Goal: Complete application form: Complete application form

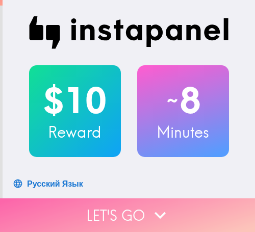
click at [149, 212] on icon "button" at bounding box center [160, 215] width 22 height 22
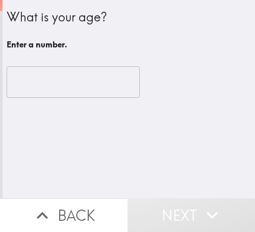
click at [58, 80] on input "number" at bounding box center [73, 82] width 133 height 32
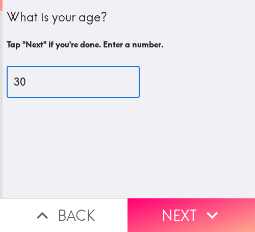
type input "30"
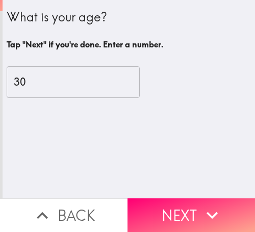
drag, startPoint x: 174, startPoint y: 208, endPoint x: 255, endPoint y: 207, distance: 80.7
click at [181, 208] on button "Next" at bounding box center [192, 216] width 128 height 34
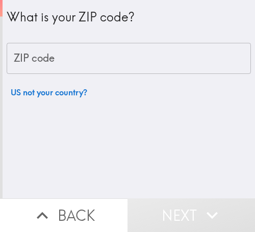
click at [118, 67] on input "ZIP code" at bounding box center [129, 59] width 245 height 32
click at [111, 53] on input "ZIP code" at bounding box center [129, 59] width 245 height 32
paste input "33621"
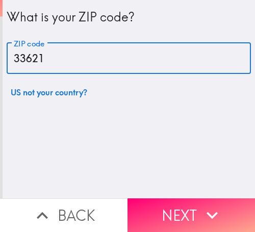
type input "33621"
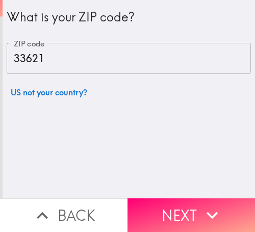
drag, startPoint x: 201, startPoint y: 203, endPoint x: 219, endPoint y: 201, distance: 18.5
click at [201, 204] on icon "button" at bounding box center [212, 215] width 22 height 22
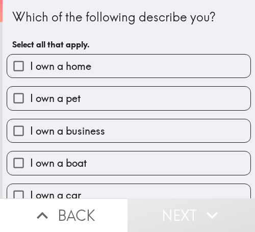
click at [132, 67] on label "I own a home" at bounding box center [129, 66] width 244 height 23
click at [30, 67] on input "I own a home" at bounding box center [18, 66] width 23 height 23
checkbox input "true"
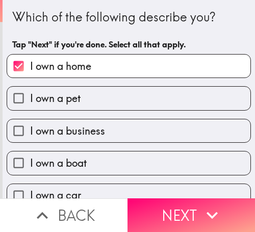
click at [125, 98] on label "I own a pet" at bounding box center [129, 98] width 244 height 23
click at [30, 98] on input "I own a pet" at bounding box center [18, 98] width 23 height 23
checkbox input "true"
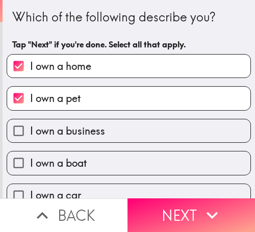
click at [122, 127] on label "I own a business" at bounding box center [129, 130] width 244 height 23
click at [30, 127] on input "I own a business" at bounding box center [18, 130] width 23 height 23
checkbox input "true"
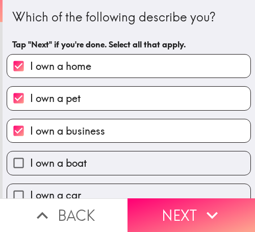
drag, startPoint x: 114, startPoint y: 158, endPoint x: 113, endPoint y: 152, distance: 6.7
click at [113, 158] on label "I own a boat" at bounding box center [129, 163] width 244 height 23
click at [30, 158] on input "I own a boat" at bounding box center [18, 163] width 23 height 23
checkbox input "true"
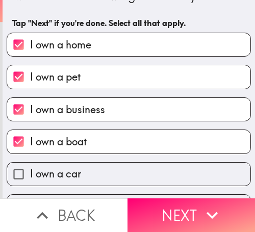
scroll to position [50, 0]
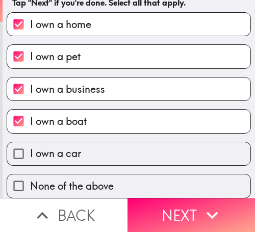
click at [128, 150] on label "I own a car" at bounding box center [129, 153] width 244 height 23
click at [30, 150] on input "I own a car" at bounding box center [18, 153] width 23 height 23
checkbox input "true"
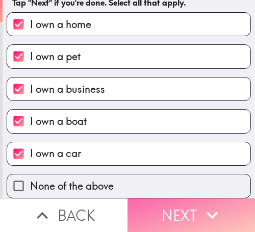
drag, startPoint x: 213, startPoint y: 209, endPoint x: 236, endPoint y: 206, distance: 23.3
click at [216, 209] on icon "button" at bounding box center [212, 215] width 22 height 22
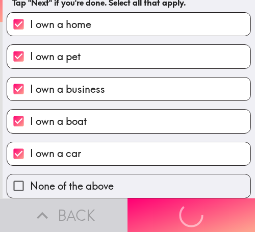
scroll to position [0, 0]
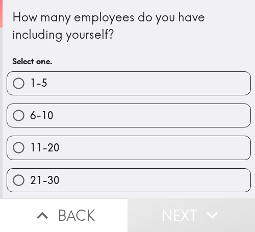
click at [114, 117] on label "6-10" at bounding box center [129, 115] width 244 height 23
click at [30, 117] on input "6-10" at bounding box center [18, 115] width 23 height 23
radio input "true"
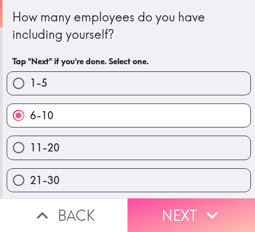
drag, startPoint x: 172, startPoint y: 213, endPoint x: 251, endPoint y: 212, distance: 78.6
click at [174, 213] on button "Next" at bounding box center [192, 216] width 128 height 34
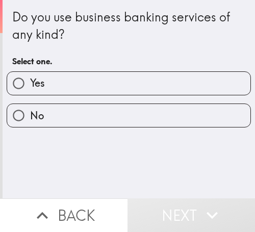
drag, startPoint x: 111, startPoint y: 115, endPoint x: 251, endPoint y: 123, distance: 140.6
click at [120, 116] on label "No" at bounding box center [129, 115] width 244 height 23
click at [30, 116] on input "No" at bounding box center [18, 115] width 23 height 23
radio input "true"
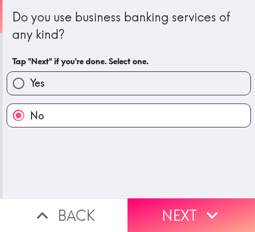
click at [120, 94] on label "Yes" at bounding box center [129, 83] width 244 height 23
click at [30, 94] on input "Yes" at bounding box center [18, 83] width 23 height 23
radio input "true"
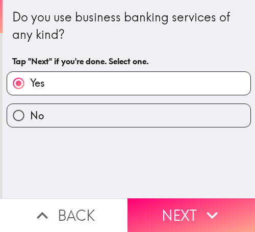
drag, startPoint x: 152, startPoint y: 222, endPoint x: 255, endPoint y: 217, distance: 103.2
click at [152, 222] on button "Next" at bounding box center [192, 216] width 128 height 34
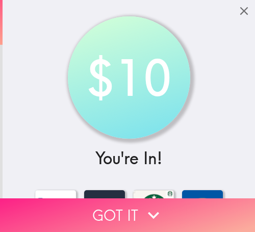
click at [189, 209] on button "Got it" at bounding box center [127, 216] width 255 height 34
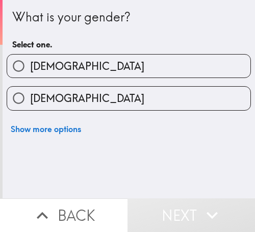
drag, startPoint x: 145, startPoint y: 70, endPoint x: 187, endPoint y: 77, distance: 42.3
click at [146, 70] on label "[DEMOGRAPHIC_DATA]" at bounding box center [129, 66] width 244 height 23
click at [30, 70] on input "[DEMOGRAPHIC_DATA]" at bounding box center [18, 66] width 23 height 23
radio input "true"
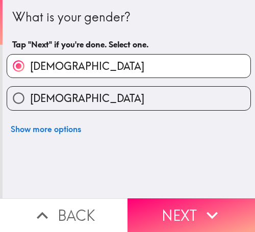
drag, startPoint x: 149, startPoint y: 209, endPoint x: 255, endPoint y: 211, distance: 105.7
click at [151, 209] on button "Next" at bounding box center [192, 216] width 128 height 34
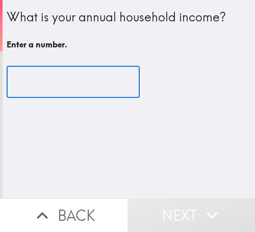
click at [17, 86] on input "number" at bounding box center [73, 82] width 133 height 32
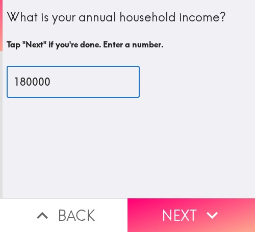
type input "180000"
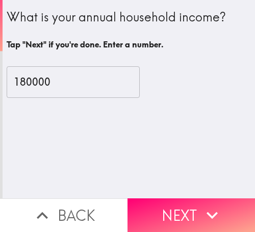
drag, startPoint x: 158, startPoint y: 211, endPoint x: 253, endPoint y: 211, distance: 94.5
click at [186, 211] on button "Next" at bounding box center [192, 216] width 128 height 34
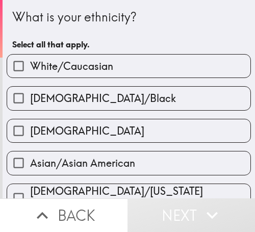
drag, startPoint x: 141, startPoint y: 73, endPoint x: 198, endPoint y: 73, distance: 56.7
click at [144, 73] on label "White/Caucasian" at bounding box center [129, 66] width 244 height 23
click at [30, 73] on input "White/Caucasian" at bounding box center [18, 66] width 23 height 23
checkbox input "true"
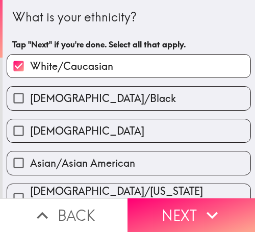
drag, startPoint x: 197, startPoint y: 211, endPoint x: 255, endPoint y: 214, distance: 57.8
click at [201, 211] on icon "button" at bounding box center [212, 215] width 22 height 22
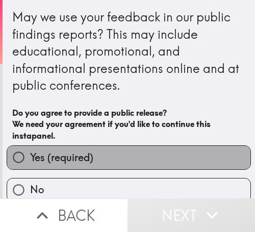
click at [161, 151] on label "Yes (required)" at bounding box center [129, 157] width 244 height 23
click at [30, 151] on input "Yes (required)" at bounding box center [18, 157] width 23 height 23
radio input "true"
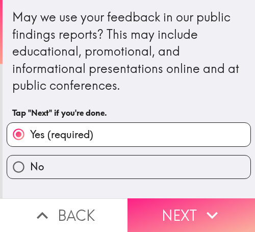
drag, startPoint x: 224, startPoint y: 209, endPoint x: 254, endPoint y: 218, distance: 32.0
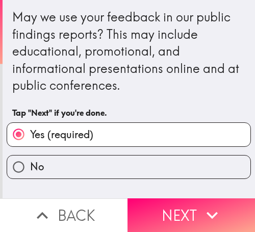
click at [224, 209] on button "Next" at bounding box center [192, 216] width 128 height 34
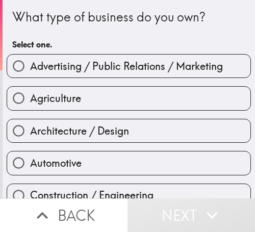
click at [171, 176] on div "Construction / Engineering" at bounding box center [124, 192] width 253 height 32
click at [114, 61] on span "Advertising / Public Relations / Marketing" at bounding box center [126, 66] width 193 height 14
click at [30, 61] on input "Advertising / Public Relations / Marketing" at bounding box center [18, 66] width 23 height 23
radio input "true"
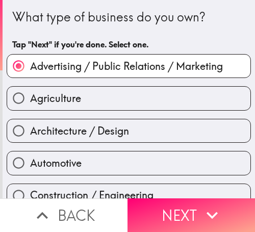
click at [155, 113] on div "Architecture / Design" at bounding box center [124, 127] width 253 height 32
click at [181, 93] on label "Agriculture" at bounding box center [129, 98] width 244 height 23
click at [30, 93] on input "Agriculture" at bounding box center [18, 98] width 23 height 23
radio input "true"
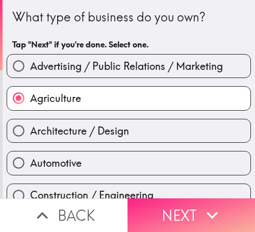
click at [207, 212] on icon "button" at bounding box center [212, 215] width 11 height 7
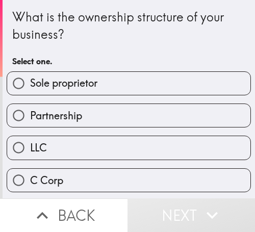
drag, startPoint x: 97, startPoint y: 90, endPoint x: 115, endPoint y: 90, distance: 17.9
click at [97, 90] on label "Sole proprietor" at bounding box center [129, 83] width 244 height 23
click at [30, 90] on input "Sole proprietor" at bounding box center [18, 83] width 23 height 23
radio input "true"
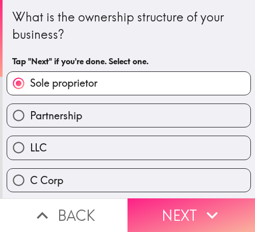
drag, startPoint x: 225, startPoint y: 204, endPoint x: 186, endPoint y: 208, distance: 39.0
click at [223, 204] on button "Next" at bounding box center [192, 216] width 128 height 34
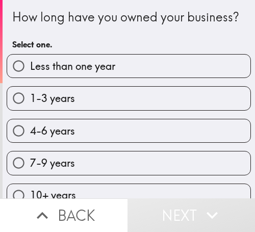
drag, startPoint x: 119, startPoint y: 117, endPoint x: 211, endPoint y: 130, distance: 93.3
click at [119, 110] on label "1-3 years" at bounding box center [129, 98] width 244 height 23
click at [30, 110] on input "1-3 years" at bounding box center [18, 98] width 23 height 23
radio input "true"
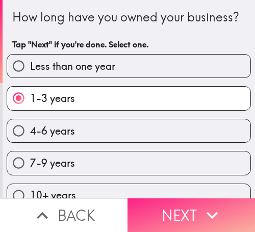
drag, startPoint x: 194, startPoint y: 204, endPoint x: 252, endPoint y: 208, distance: 58.3
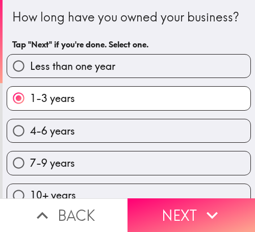
click at [195, 204] on button "Next" at bounding box center [192, 216] width 128 height 34
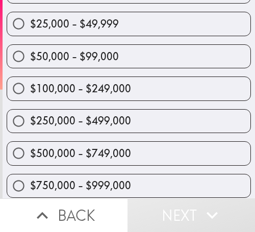
scroll to position [114, 0]
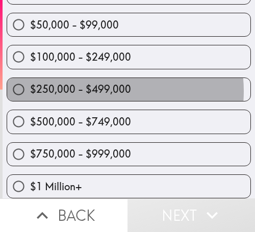
drag, startPoint x: 103, startPoint y: 84, endPoint x: 255, endPoint y: 89, distance: 151.7
click at [108, 84] on span "$250,000 - $499,000" at bounding box center [80, 89] width 101 height 14
click at [30, 84] on input "$250,000 - $499,000" at bounding box center [18, 89] width 23 height 23
radio input "true"
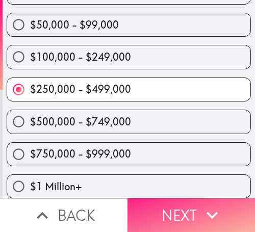
click at [206, 215] on icon "button" at bounding box center [212, 215] width 22 height 22
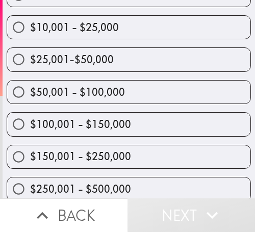
scroll to position [139, 0]
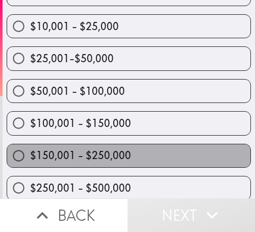
click at [135, 149] on label "$150,001 - $250,000" at bounding box center [129, 155] width 244 height 23
click at [30, 149] on input "$150,001 - $250,000" at bounding box center [18, 155] width 23 height 23
radio input "true"
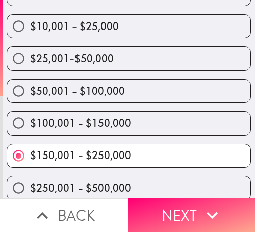
drag, startPoint x: 200, startPoint y: 205, endPoint x: 252, endPoint y: 209, distance: 52.2
click at [226, 206] on button "Next" at bounding box center [192, 216] width 128 height 34
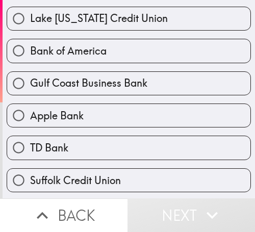
scroll to position [343, 0]
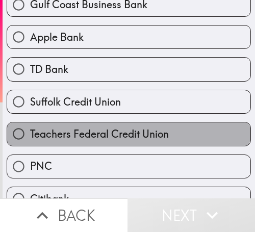
drag, startPoint x: 130, startPoint y: 131, endPoint x: 155, endPoint y: 126, distance: 25.6
click at [130, 130] on span "Teachers Federal Credit Union" at bounding box center [99, 134] width 139 height 14
click at [30, 130] on input "Teachers Federal Credit Union" at bounding box center [18, 134] width 23 height 23
radio input "true"
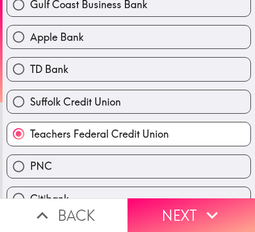
click at [200, 202] on button "Next" at bounding box center [192, 216] width 128 height 34
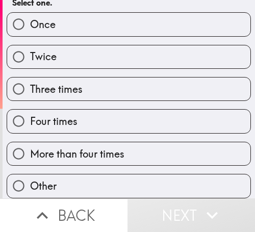
click at [153, 142] on label "More than four times" at bounding box center [129, 153] width 244 height 23
click at [30, 142] on input "More than four times" at bounding box center [18, 153] width 23 height 23
radio input "true"
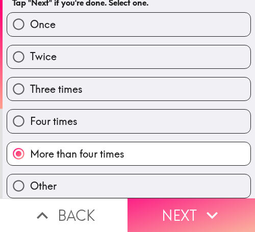
click at [185, 205] on button "Next" at bounding box center [192, 216] width 128 height 34
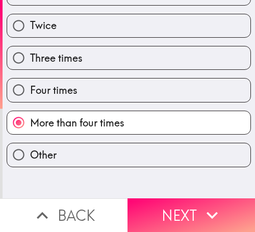
scroll to position [11, 0]
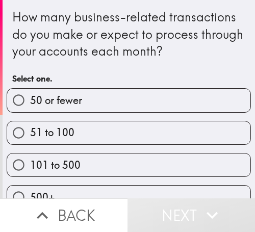
drag, startPoint x: 139, startPoint y: 127, endPoint x: 254, endPoint y: 131, distance: 115.5
click at [148, 126] on label "51 to 100" at bounding box center [129, 133] width 244 height 23
click at [30, 126] on input "51 to 100" at bounding box center [18, 133] width 23 height 23
radio input "true"
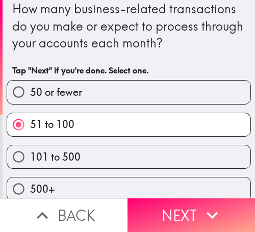
scroll to position [19, 0]
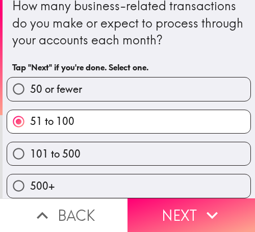
drag, startPoint x: 194, startPoint y: 207, endPoint x: 255, endPoint y: 209, distance: 60.8
click at [194, 207] on button "Next" at bounding box center [192, 216] width 128 height 34
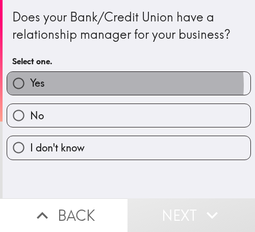
drag, startPoint x: 111, startPoint y: 85, endPoint x: 253, endPoint y: 94, distance: 141.7
click at [115, 85] on label "Yes" at bounding box center [129, 83] width 244 height 23
click at [30, 85] on input "Yes" at bounding box center [18, 83] width 23 height 23
radio input "true"
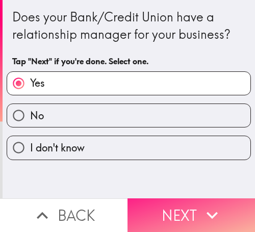
drag, startPoint x: 162, startPoint y: 216, endPoint x: 253, endPoint y: 215, distance: 90.4
click at [163, 215] on button "Next" at bounding box center [192, 216] width 128 height 34
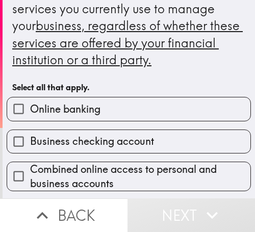
scroll to position [102, 0]
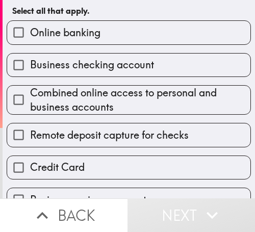
click at [144, 72] on label "Business checking account" at bounding box center [129, 65] width 244 height 23
click at [30, 72] on input "Business checking account" at bounding box center [18, 65] width 23 height 23
checkbox input "true"
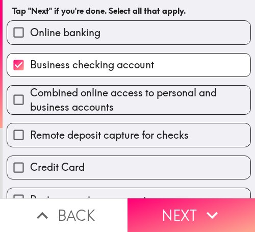
click at [111, 135] on span "Remote deposit capture for checks" at bounding box center [109, 135] width 159 height 14
click at [30, 135] on input "Remote deposit capture for checks" at bounding box center [18, 135] width 23 height 23
checkbox input "true"
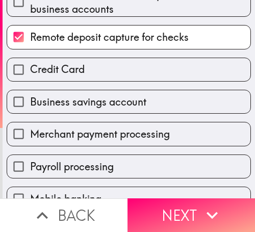
scroll to position [204, 0]
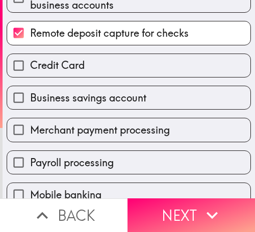
click at [93, 100] on span "Business savings account" at bounding box center [88, 98] width 116 height 14
click at [30, 100] on input "Business savings account" at bounding box center [18, 97] width 23 height 23
checkbox input "true"
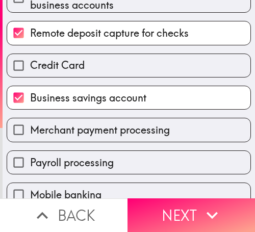
click at [103, 157] on span "Payroll processing" at bounding box center [72, 163] width 84 height 14
click at [30, 157] on input "Payroll processing" at bounding box center [18, 162] width 23 height 23
checkbox input "true"
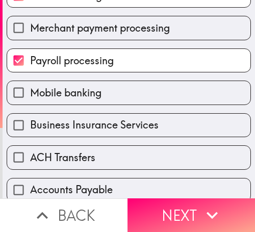
click at [135, 119] on span "Business Insurance Services" at bounding box center [94, 125] width 129 height 14
click at [30, 119] on input "Business Insurance Services" at bounding box center [18, 125] width 23 height 23
checkbox input "true"
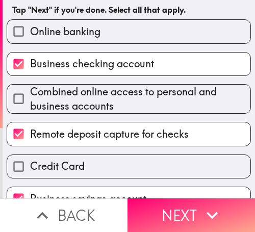
scroll to position [51, 0]
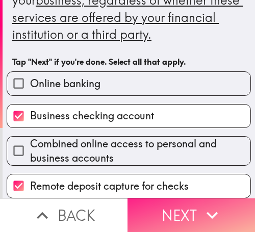
click at [181, 202] on button "Next" at bounding box center [192, 216] width 128 height 34
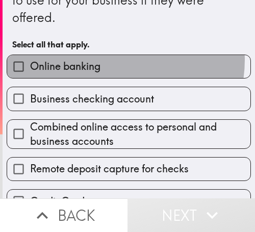
click at [108, 60] on label "Online banking" at bounding box center [129, 66] width 244 height 23
click at [30, 60] on input "Online banking" at bounding box center [18, 66] width 23 height 23
checkbox input "true"
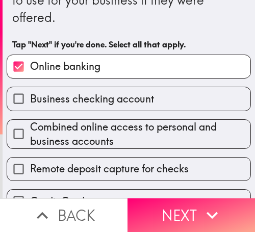
drag, startPoint x: 105, startPoint y: 113, endPoint x: 123, endPoint y: 152, distance: 42.7
click at [105, 113] on div "Combined online access to personal and business accounts" at bounding box center [124, 130] width 253 height 38
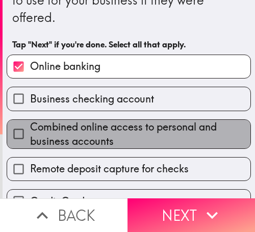
click at [129, 130] on span "Combined online access to personal and business accounts" at bounding box center [140, 134] width 221 height 29
click at [30, 130] on input "Combined online access to personal and business accounts" at bounding box center [18, 134] width 23 height 23
checkbox input "true"
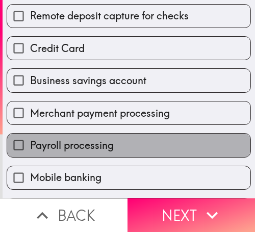
click at [126, 145] on label "Payroll processing" at bounding box center [129, 145] width 244 height 23
click at [30, 145] on input "Payroll processing" at bounding box center [18, 145] width 23 height 23
checkbox input "true"
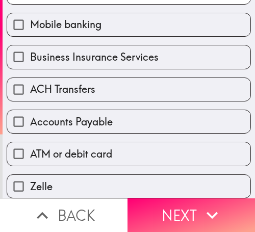
click at [128, 148] on label "ATM or debit card" at bounding box center [129, 153] width 244 height 23
click at [30, 148] on input "ATM or debit card" at bounding box center [18, 153] width 23 height 23
checkbox input "true"
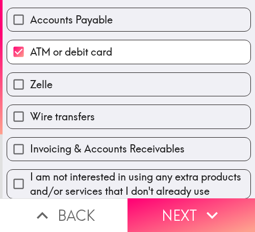
drag, startPoint x: 129, startPoint y: 135, endPoint x: 138, endPoint y: 139, distance: 10.1
click at [128, 135] on div "Invoicing & Accounts Receivables" at bounding box center [124, 145] width 253 height 32
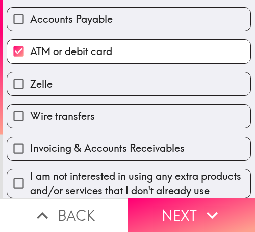
scroll to position [482, 0]
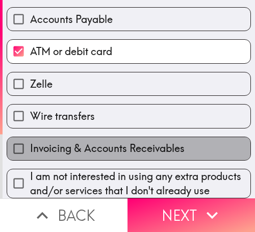
click at [140, 137] on label "Invoicing & Accounts Receivables" at bounding box center [129, 148] width 244 height 23
click at [30, 137] on input "Invoicing & Accounts Receivables" at bounding box center [18, 148] width 23 height 23
checkbox input "true"
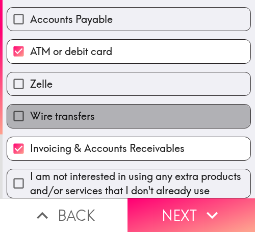
click at [143, 105] on label "Wire transfers" at bounding box center [129, 116] width 244 height 23
click at [30, 105] on input "Wire transfers" at bounding box center [18, 116] width 23 height 23
checkbox input "true"
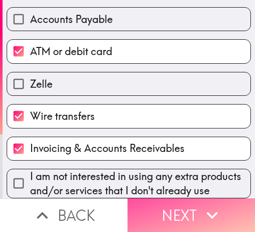
drag, startPoint x: 187, startPoint y: 209, endPoint x: 255, endPoint y: 188, distance: 71.2
click at [189, 207] on button "Next" at bounding box center [192, 216] width 128 height 34
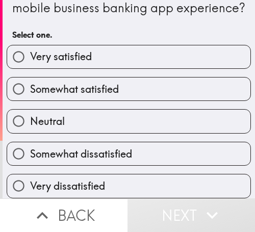
scroll to position [51, 0]
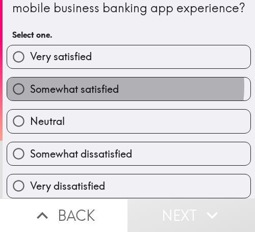
drag, startPoint x: 112, startPoint y: 79, endPoint x: 253, endPoint y: 79, distance: 140.4
click at [119, 81] on label "Somewhat satisfied" at bounding box center [129, 89] width 244 height 23
click at [30, 81] on input "Somewhat satisfied" at bounding box center [18, 89] width 23 height 23
radio input "true"
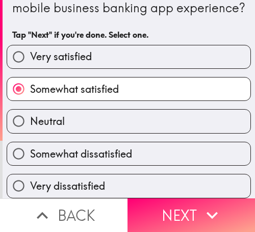
drag, startPoint x: 215, startPoint y: 214, endPoint x: 253, endPoint y: 215, distance: 38.3
click at [215, 213] on icon "button" at bounding box center [212, 215] width 22 height 22
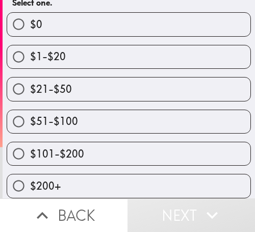
scroll to position [135, 0]
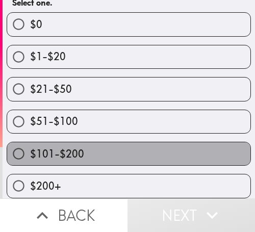
drag, startPoint x: 173, startPoint y: 150, endPoint x: 254, endPoint y: 120, distance: 86.7
click at [173, 149] on label "$101-$200" at bounding box center [129, 153] width 244 height 23
click at [30, 149] on input "$101-$200" at bounding box center [18, 153] width 23 height 23
radio input "true"
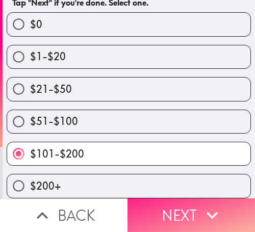
click at [206, 199] on button "Next" at bounding box center [192, 216] width 128 height 34
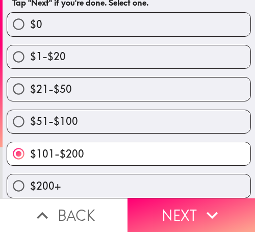
scroll to position [92, 0]
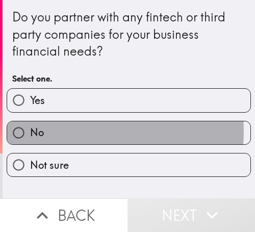
drag, startPoint x: 61, startPoint y: 131, endPoint x: 253, endPoint y: 138, distance: 192.1
click at [70, 131] on label "No" at bounding box center [129, 133] width 244 height 23
click at [30, 131] on input "No" at bounding box center [18, 133] width 23 height 23
radio input "true"
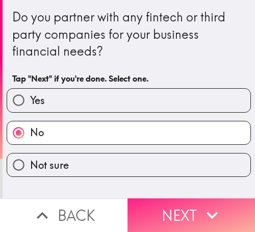
click at [192, 214] on button "Next" at bounding box center [192, 216] width 128 height 34
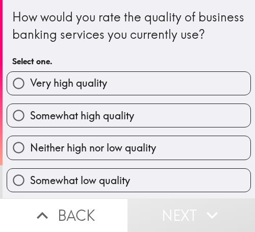
drag, startPoint x: 98, startPoint y: 110, endPoint x: 247, endPoint y: 115, distance: 148.6
click at [103, 95] on label "Very high quality" at bounding box center [129, 83] width 244 height 23
click at [30, 95] on input "Very high quality" at bounding box center [18, 83] width 23 height 23
radio input "true"
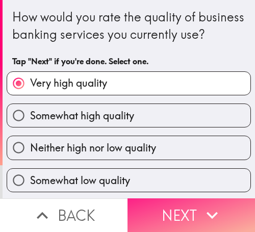
click at [194, 205] on button "Next" at bounding box center [192, 216] width 128 height 34
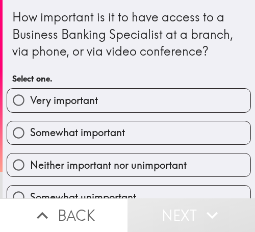
drag, startPoint x: 129, startPoint y: 131, endPoint x: 253, endPoint y: 133, distance: 124.1
click at [143, 130] on label "Somewhat important" at bounding box center [129, 133] width 244 height 23
click at [30, 130] on input "Somewhat important" at bounding box center [18, 133] width 23 height 23
radio input "true"
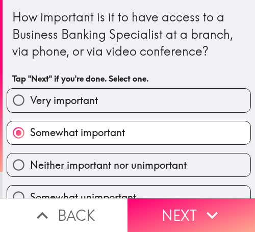
drag, startPoint x: 218, startPoint y: 200, endPoint x: 251, endPoint y: 207, distance: 33.6
click at [221, 200] on button "Next" at bounding box center [192, 216] width 128 height 34
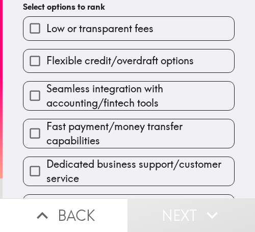
scroll to position [169, 0]
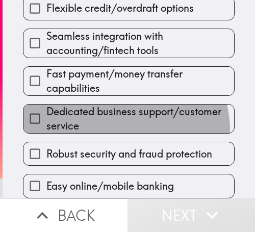
click at [119, 123] on span "Dedicated business support/customer service" at bounding box center [140, 119] width 188 height 29
click at [46, 123] on input "Dedicated business support/customer service" at bounding box center [34, 118] width 23 height 23
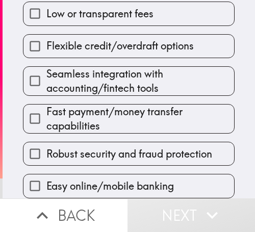
click at [112, 84] on span "Seamless integration with accounting/fintech tools" at bounding box center [140, 81] width 188 height 29
click at [46, 84] on input "Seamless integration with accounting/fintech tools" at bounding box center [34, 80] width 23 height 23
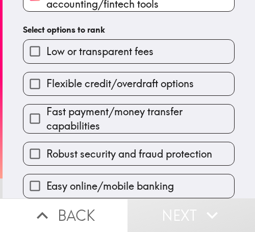
click at [111, 65] on div "Flexible credit/overdraft options" at bounding box center [125, 80] width 220 height 32
click at [118, 147] on span "Robust security and fraud protection" at bounding box center [129, 154] width 166 height 14
click at [46, 142] on input "Robust security and fraud protection" at bounding box center [34, 153] width 23 height 23
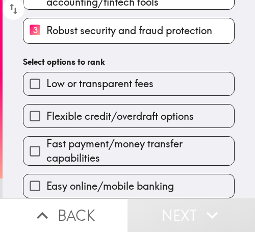
drag, startPoint x: 75, startPoint y: 168, endPoint x: 66, endPoint y: 174, distance: 9.9
click at [74, 174] on div "Easy online/mobile banking" at bounding box center [129, 186] width 212 height 24
click at [152, 167] on div "Easy online/mobile banking" at bounding box center [125, 182] width 220 height 32
click at [138, 128] on div "Fast payment/money transfer capabilities" at bounding box center [125, 147] width 220 height 38
click at [123, 90] on div "Low or transparent fees" at bounding box center [129, 84] width 212 height 24
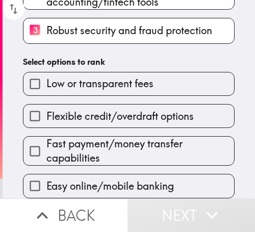
click at [118, 72] on label "Low or transparent fees" at bounding box center [128, 83] width 211 height 23
click at [46, 72] on input "Low or transparent fees" at bounding box center [34, 83] width 23 height 23
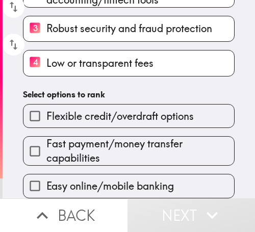
click at [111, 130] on div "Fast payment/money transfer capabilities" at bounding box center [125, 147] width 220 height 38
click at [110, 168] on div "Easy online/mobile banking" at bounding box center [125, 182] width 220 height 32
click at [123, 179] on span "Easy online/mobile banking" at bounding box center [110, 186] width 128 height 14
click at [46, 179] on input "Easy online/mobile banking" at bounding box center [34, 186] width 23 height 23
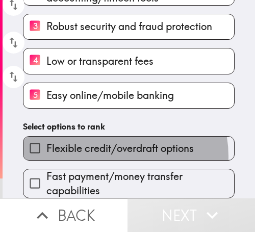
click at [108, 151] on label "Flexible credit/overdraft options" at bounding box center [128, 148] width 211 height 23
click at [46, 151] on input "Flexible credit/overdraft options" at bounding box center [34, 148] width 23 height 23
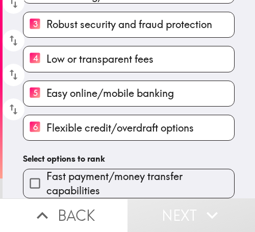
click at [114, 178] on span "Fast payment/money transfer capabilities" at bounding box center [140, 184] width 188 height 29
click at [46, 178] on input "Fast payment/money transfer capabilities" at bounding box center [34, 183] width 23 height 23
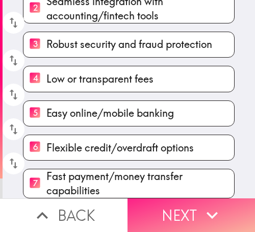
drag, startPoint x: 233, startPoint y: 205, endPoint x: 227, endPoint y: 208, distance: 7.1
click at [233, 205] on button "Next" at bounding box center [192, 216] width 128 height 34
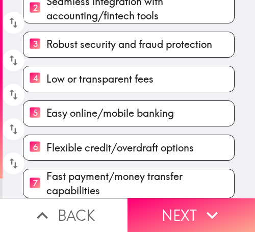
scroll to position [147, 0]
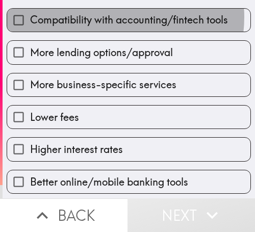
click at [108, 17] on span "Compatibility with accounting/fintech tools" at bounding box center [129, 20] width 198 height 14
click at [30, 17] on input "Compatibility with accounting/fintech tools" at bounding box center [18, 20] width 23 height 23
checkbox input "true"
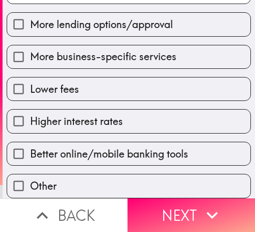
scroll to position [183, 0]
click at [118, 134] on div "Better online/mobile banking tools" at bounding box center [124, 150] width 253 height 32
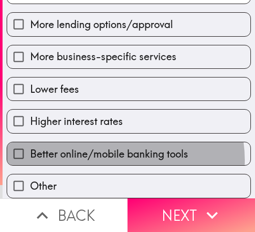
click at [114, 153] on span "Better online/mobile banking tools" at bounding box center [109, 154] width 158 height 14
click at [30, 153] on input "Better online/mobile banking tools" at bounding box center [18, 153] width 23 height 23
checkbox input "true"
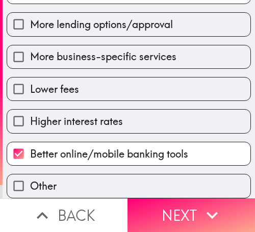
click at [106, 178] on label "Other" at bounding box center [129, 186] width 244 height 23
click at [30, 178] on input "Other" at bounding box center [18, 186] width 23 height 23
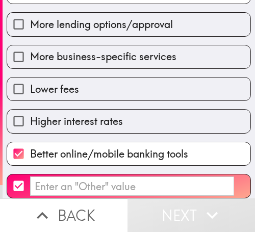
drag, startPoint x: 81, startPoint y: 175, endPoint x: 89, endPoint y: 147, distance: 29.7
click at [81, 177] on input "​" at bounding box center [132, 187] width 204 height 20
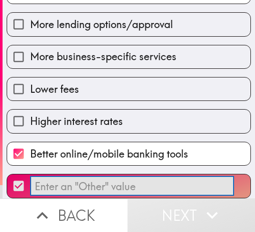
click at [22, 177] on input "​" at bounding box center [18, 186] width 23 height 23
checkbox input "false"
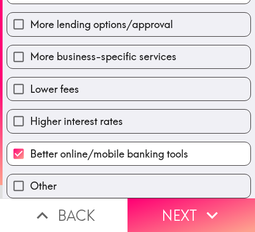
click at [114, 87] on label "Lower fees" at bounding box center [129, 89] width 244 height 23
click at [30, 87] on input "Lower fees" at bounding box center [18, 89] width 23 height 23
checkbox input "true"
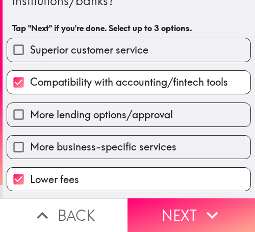
scroll to position [81, 0]
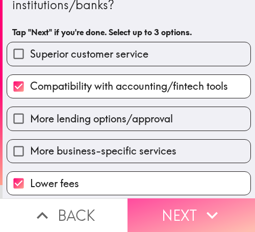
click at [185, 199] on button "Next" at bounding box center [192, 216] width 128 height 34
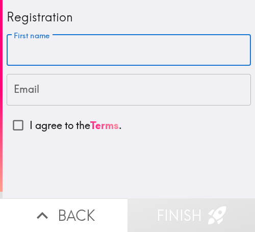
click at [68, 53] on input "First name" at bounding box center [129, 51] width 245 height 32
paste input "[PERSON_NAME]"
type input "[PERSON_NAME]"
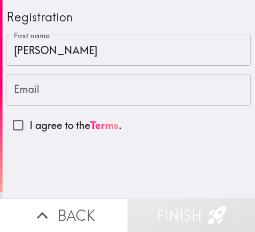
click at [84, 86] on input "Email" at bounding box center [129, 90] width 245 height 32
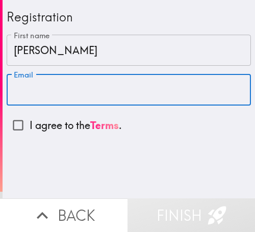
paste input "[EMAIL_ADDRESS][DOMAIN_NAME]"
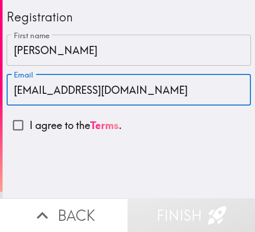
type input "[EMAIL_ADDRESS][DOMAIN_NAME]"
drag, startPoint x: 17, startPoint y: 121, endPoint x: 34, endPoint y: 127, distance: 17.4
click at [17, 121] on input "I agree to the Terms ." at bounding box center [18, 125] width 23 height 23
checkbox input "true"
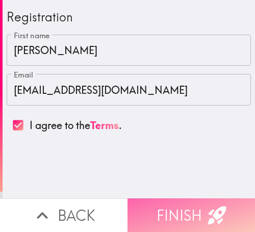
click at [196, 203] on button "Finish" at bounding box center [192, 216] width 128 height 34
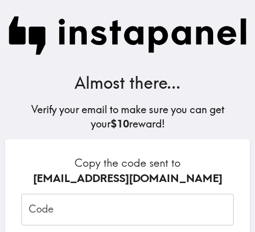
click at [111, 197] on input "Code" at bounding box center [127, 210] width 212 height 32
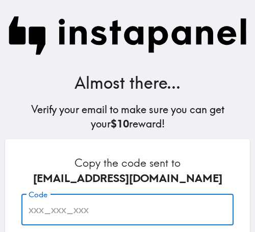
paste input "b3r_PeM_Y2b"
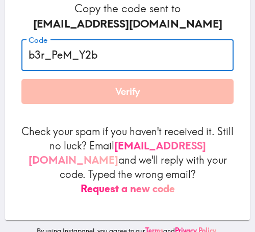
scroll to position [160, 0]
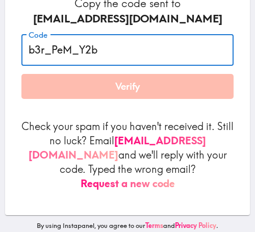
type input "b3r_PeM_Y2b"
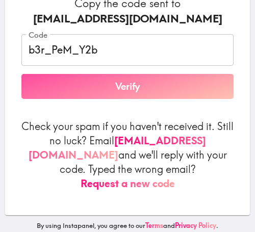
click at [149, 87] on button "Verify" at bounding box center [127, 87] width 212 height 26
